Goal: Find contact information: Find contact information

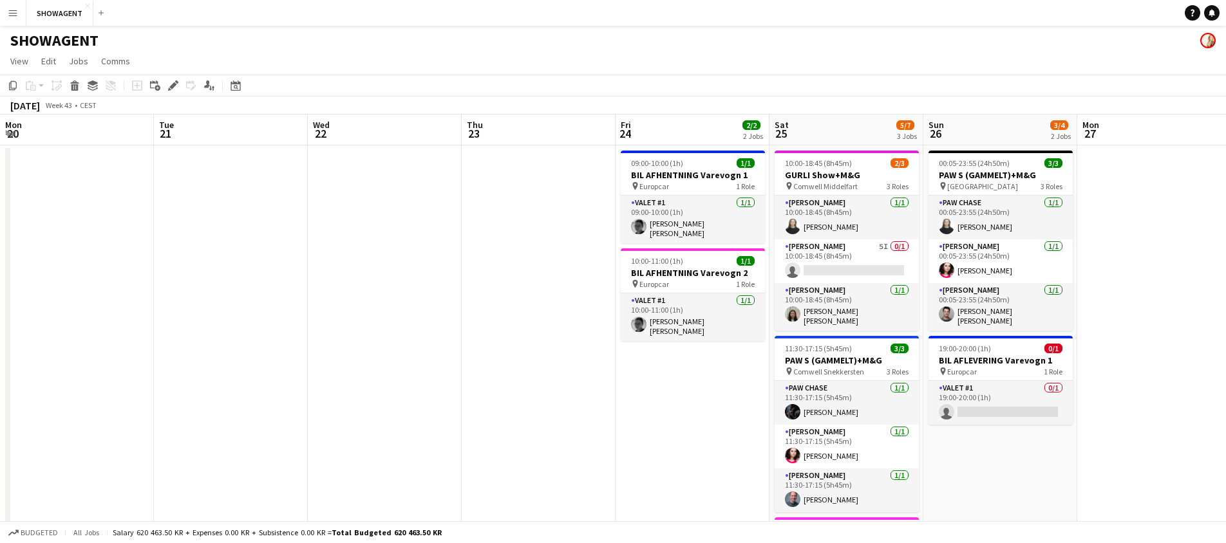
scroll to position [0, 383]
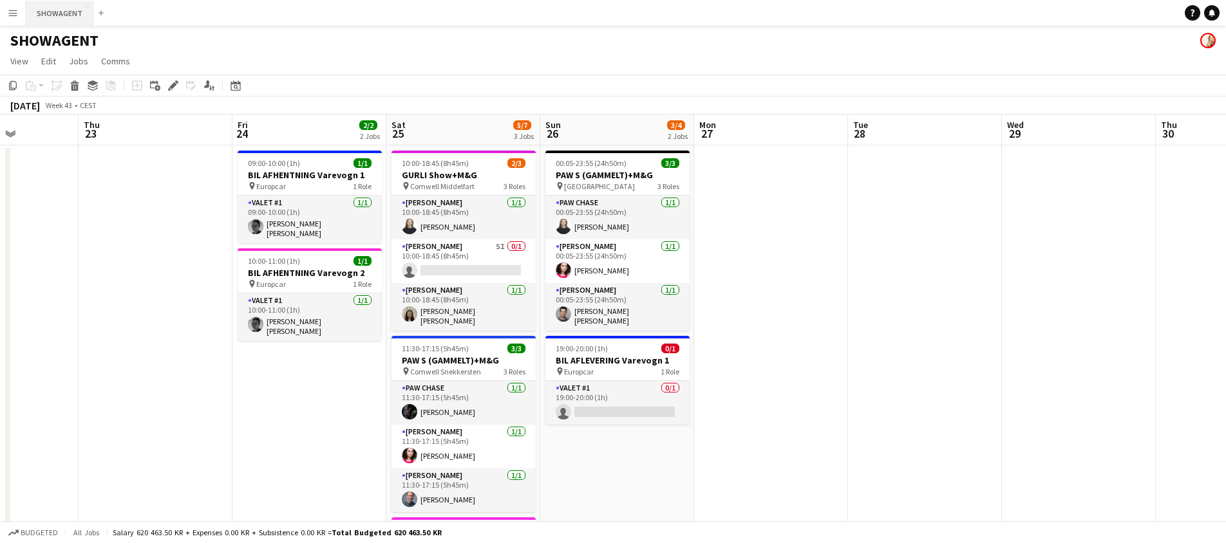
click at [68, 21] on button "SHOWAGENT Close" at bounding box center [59, 13] width 67 height 25
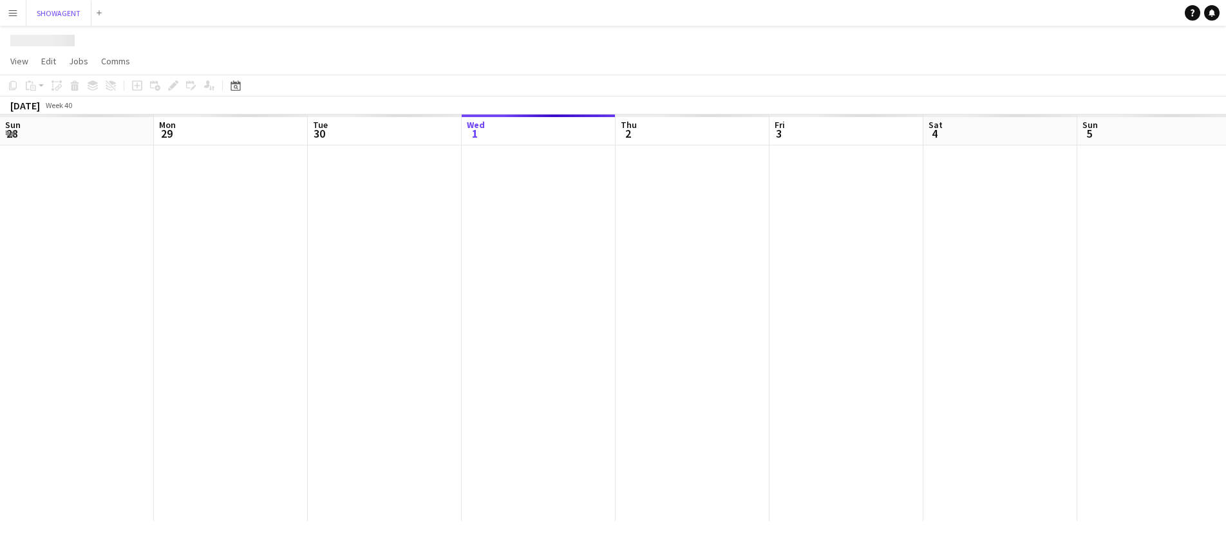
scroll to position [0, 308]
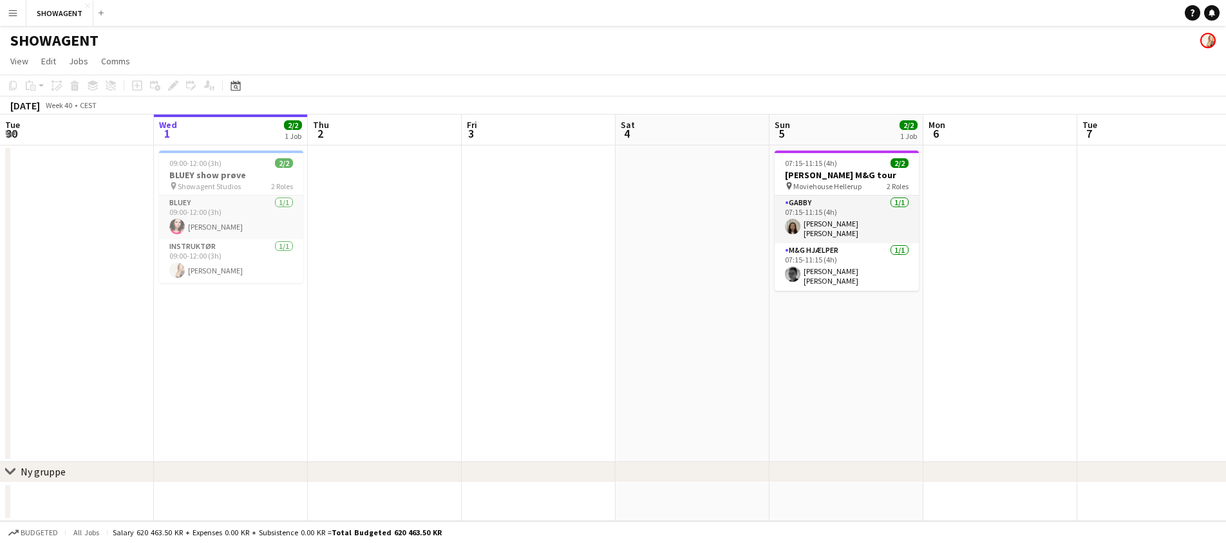
click at [18, 18] on button "Menu" at bounding box center [13, 13] width 26 height 26
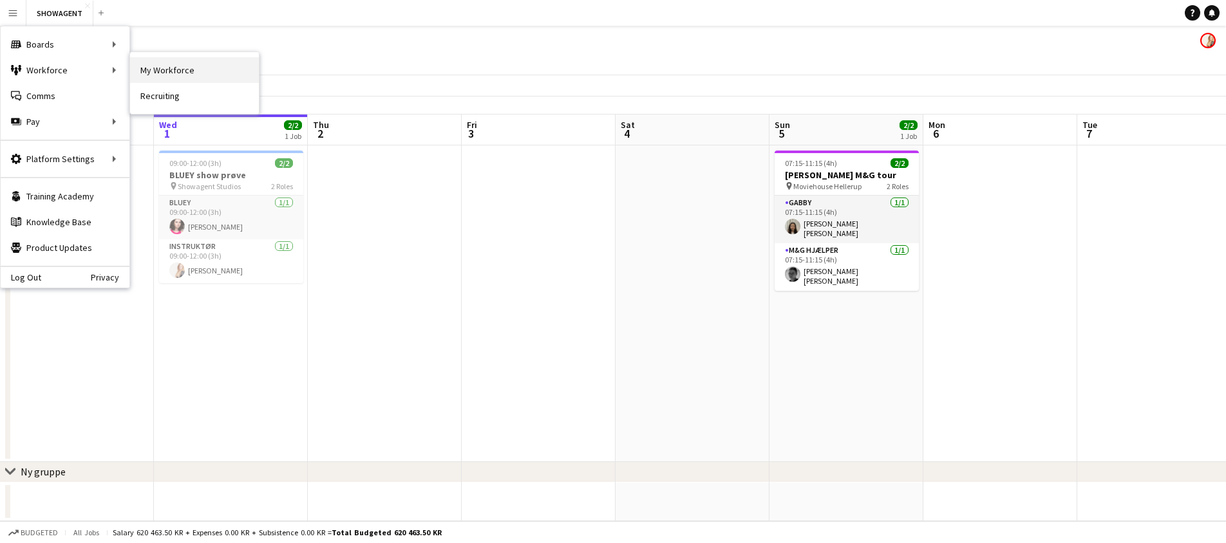
click at [160, 67] on link "My Workforce" at bounding box center [194, 70] width 129 height 26
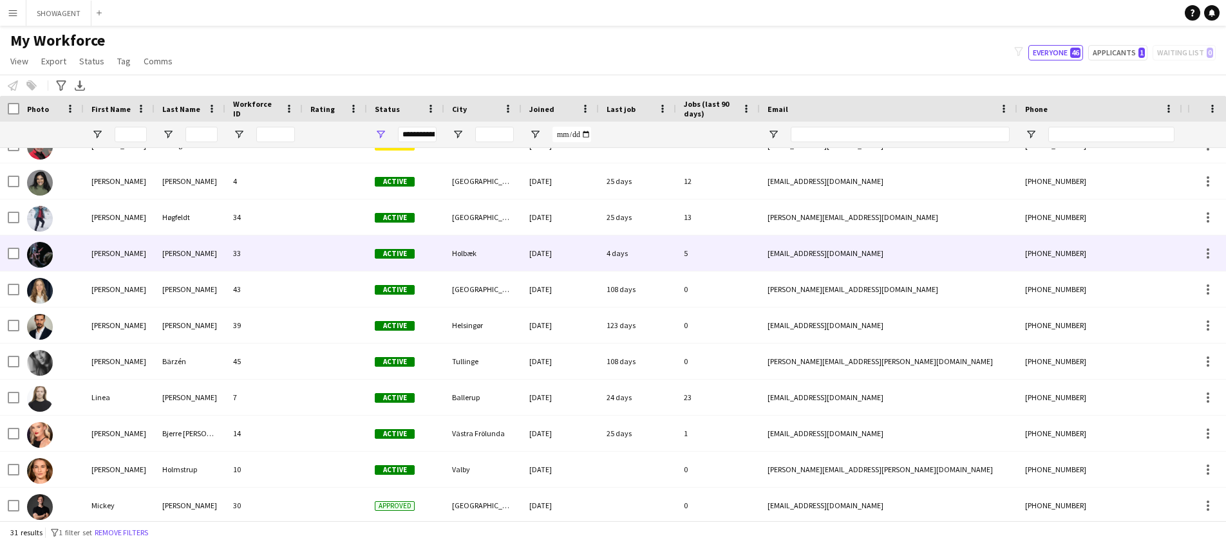
click at [171, 265] on div "[PERSON_NAME]" at bounding box center [189, 253] width 71 height 35
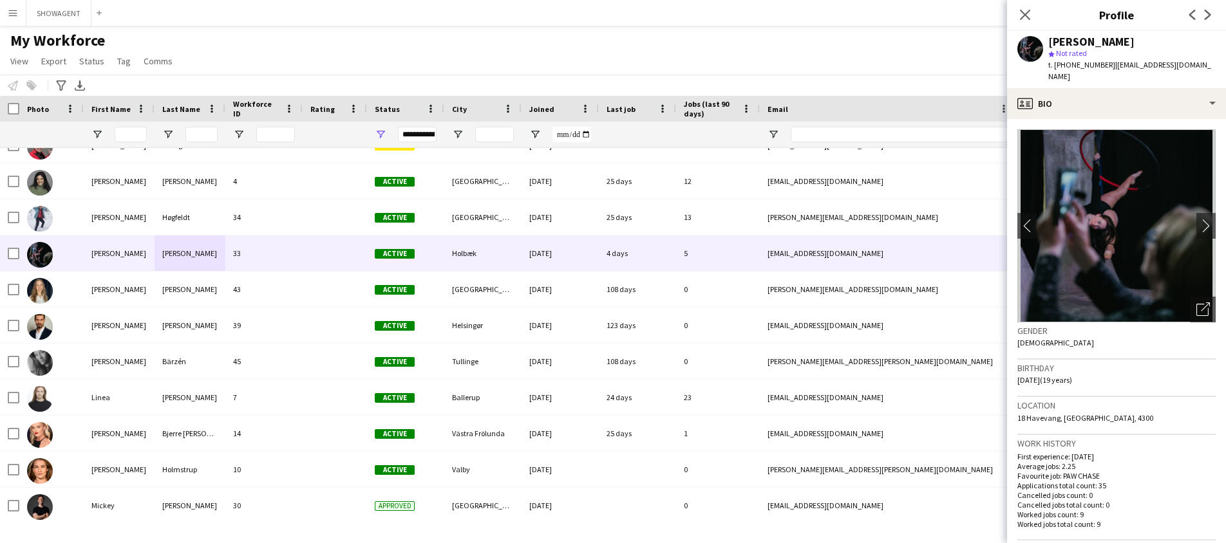
drag, startPoint x: 1194, startPoint y: 64, endPoint x: 1099, endPoint y: 67, distance: 94.7
click at [1100, 67] on span "| [EMAIL_ADDRESS][DOMAIN_NAME]" at bounding box center [1129, 70] width 163 height 21
copy span "[EMAIL_ADDRESS][DOMAIN_NAME]"
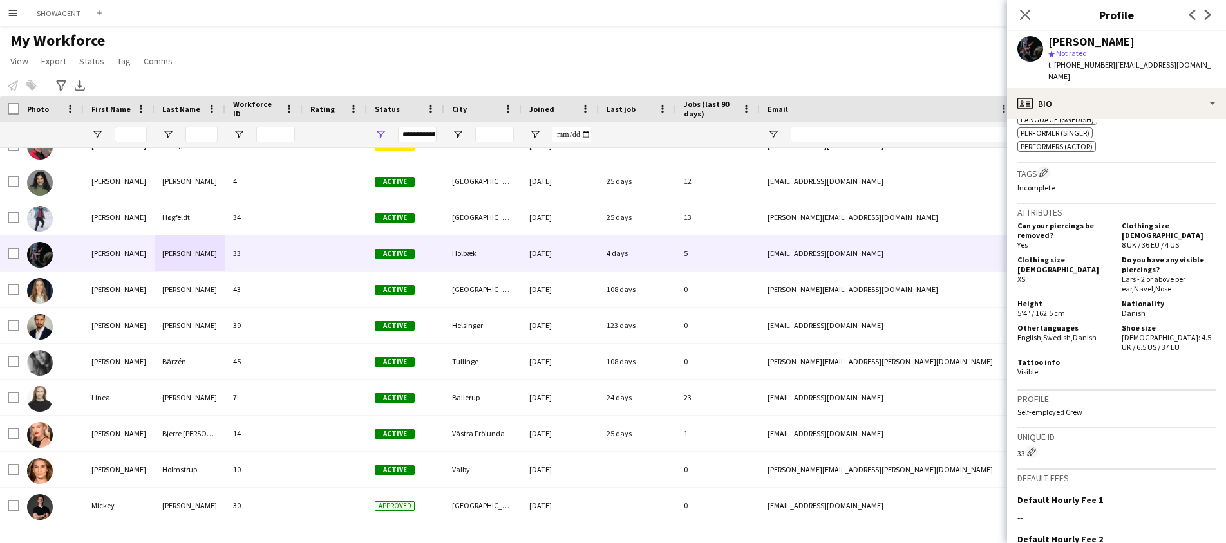
scroll to position [768, 0]
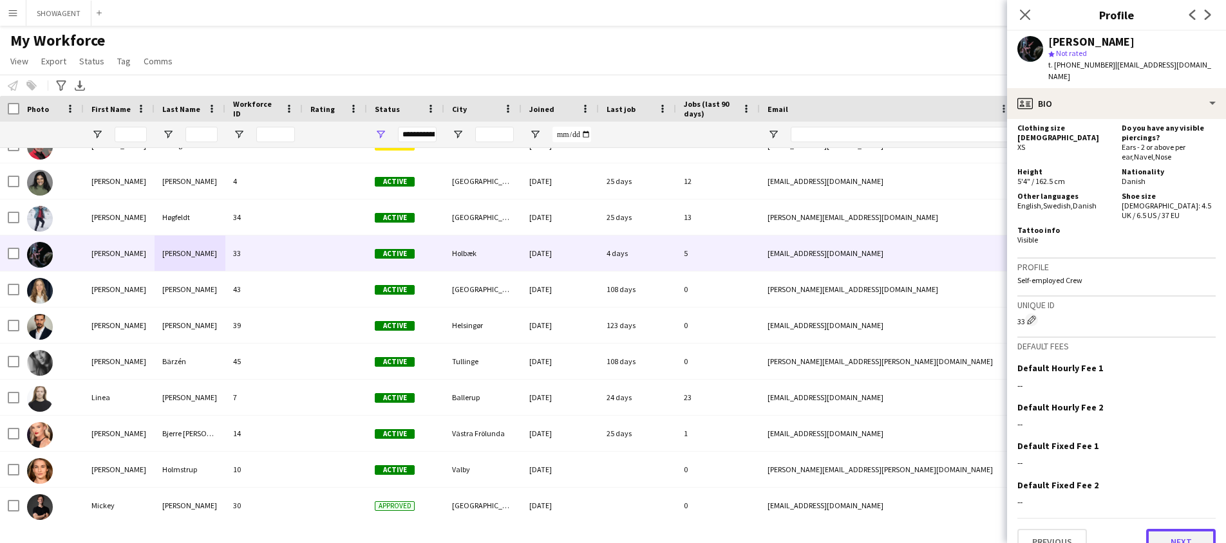
click at [1184, 529] on button "Next" at bounding box center [1181, 542] width 70 height 26
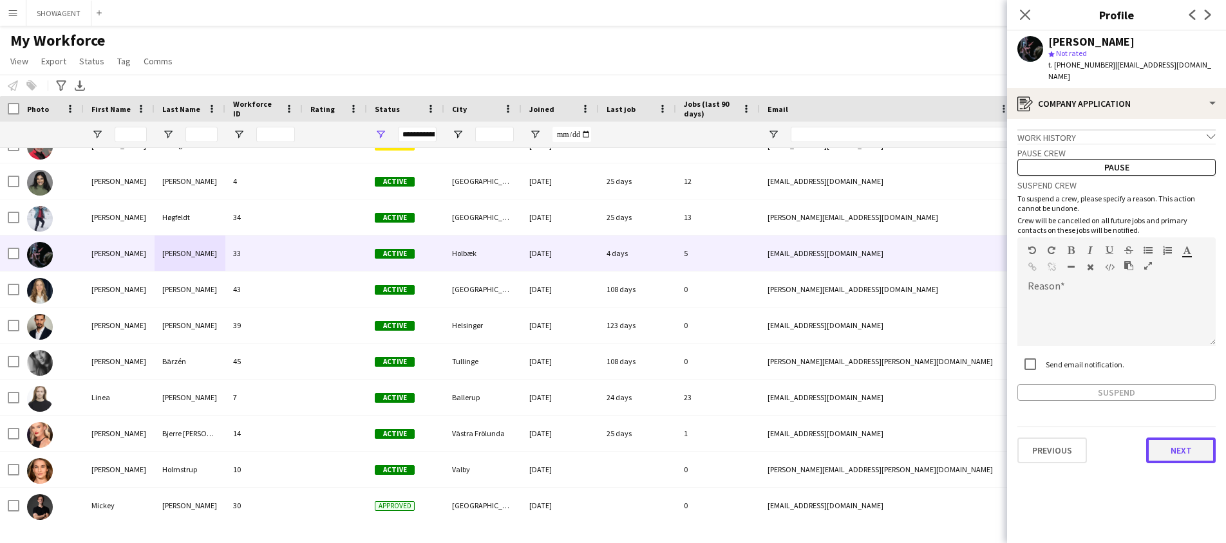
click at [1182, 443] on button "Next" at bounding box center [1181, 451] width 70 height 26
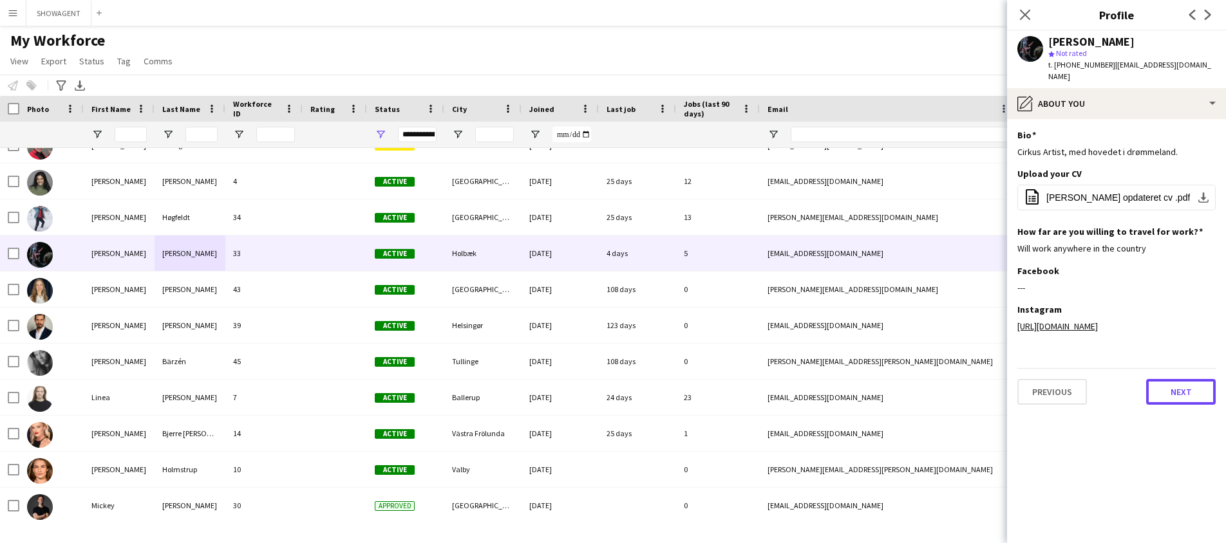
click at [1181, 397] on button "Next" at bounding box center [1181, 392] width 70 height 26
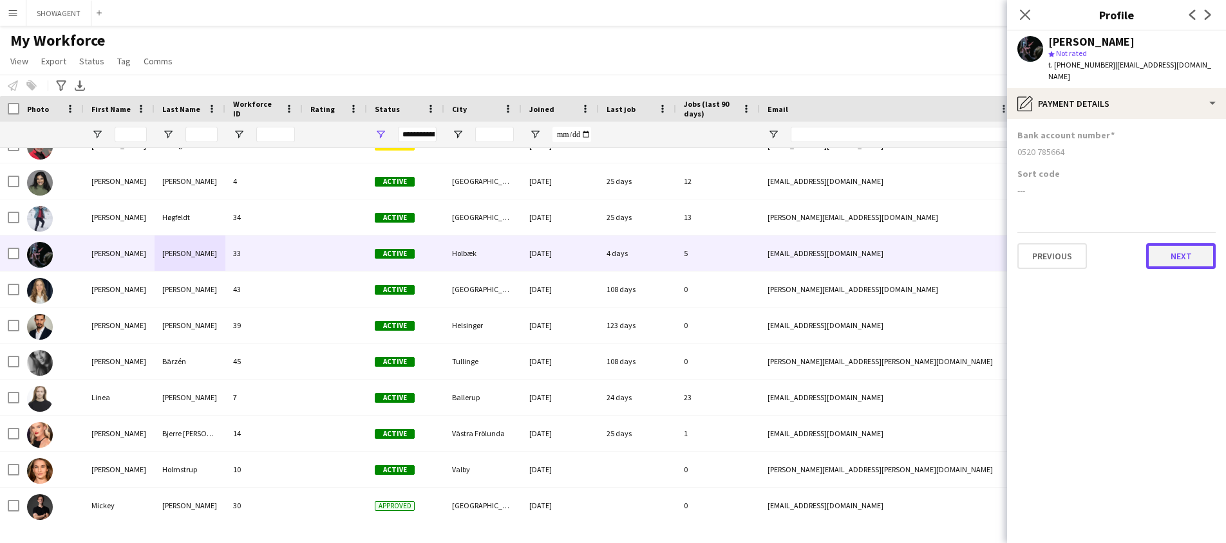
click at [1162, 244] on button "Next" at bounding box center [1181, 256] width 70 height 26
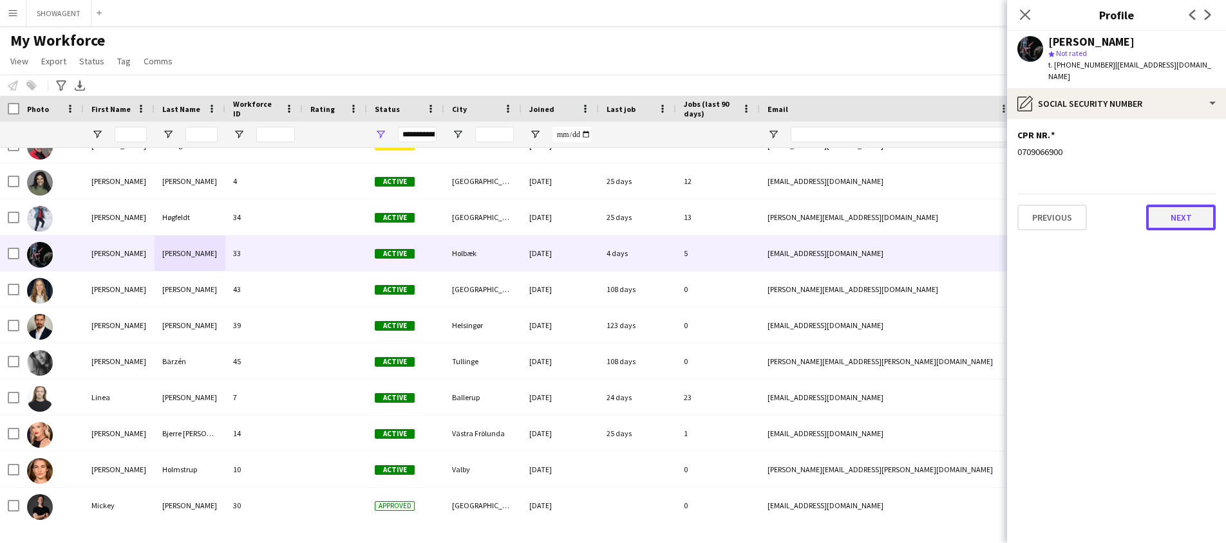
click at [1181, 209] on button "Next" at bounding box center [1181, 218] width 70 height 26
click at [1182, 208] on button "Next" at bounding box center [1181, 218] width 70 height 26
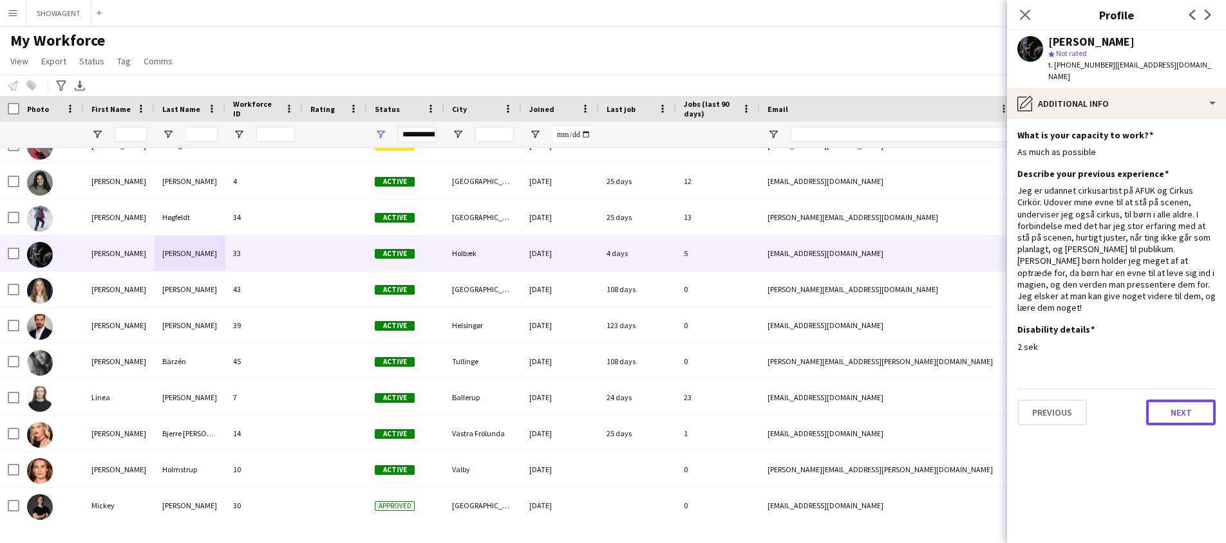
click at [1181, 400] on button "Next" at bounding box center [1181, 413] width 70 height 26
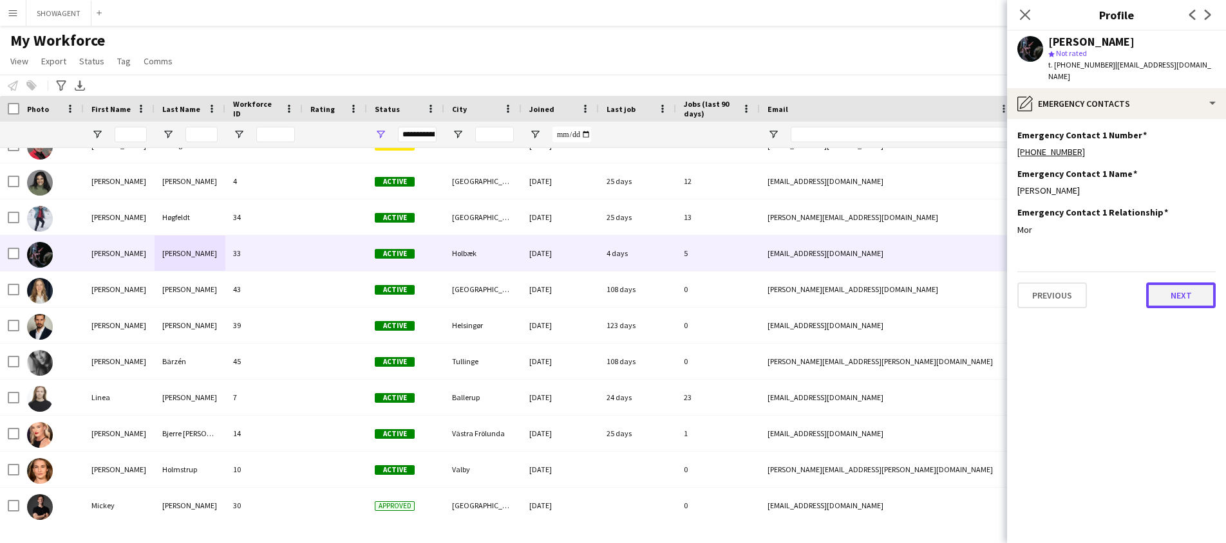
click at [1160, 286] on button "Next" at bounding box center [1181, 296] width 70 height 26
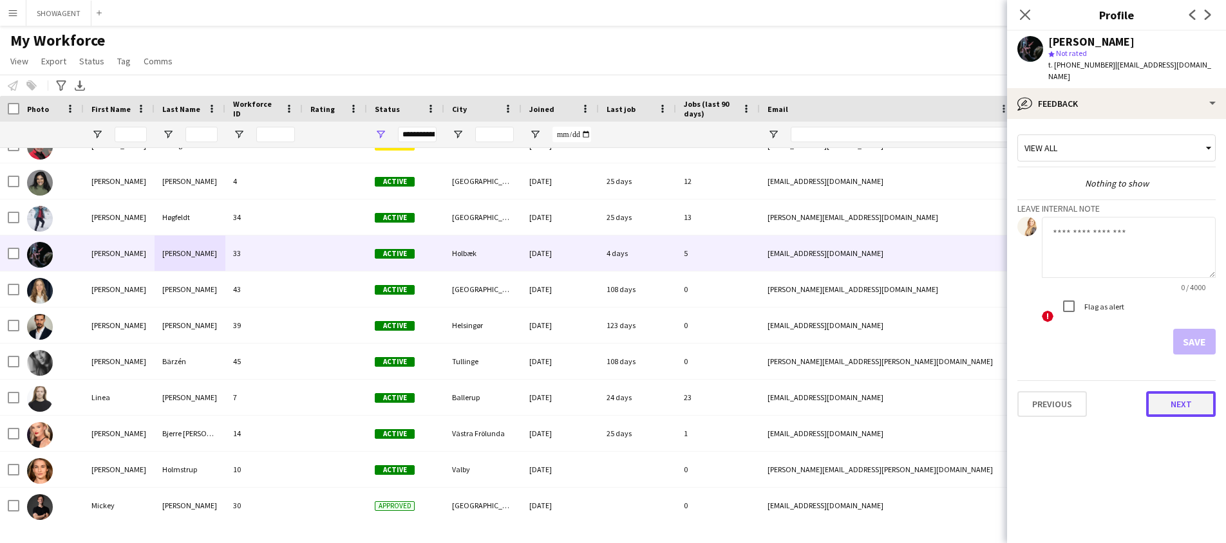
click at [1186, 391] on button "Next" at bounding box center [1181, 404] width 70 height 26
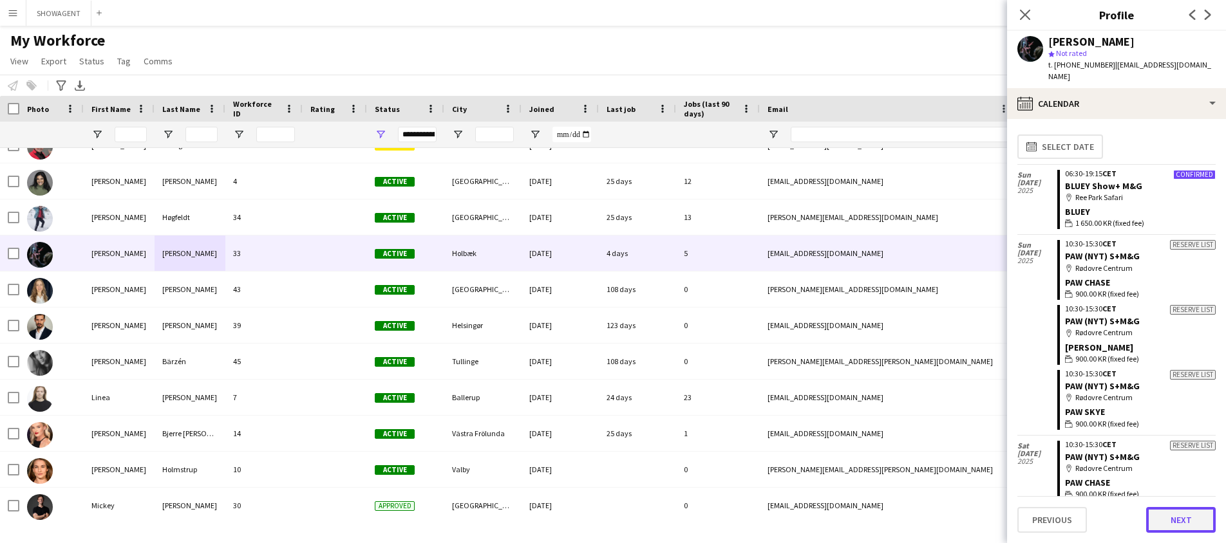
click at [1200, 525] on button "Next" at bounding box center [1181, 520] width 70 height 26
